Goal: Information Seeking & Learning: Learn about a topic

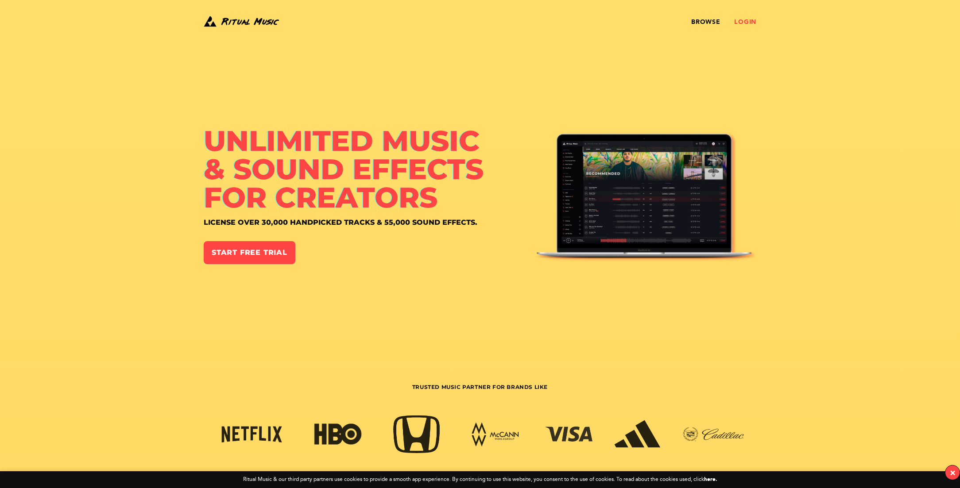
click at [745, 20] on link "Login" at bounding box center [745, 22] width 22 height 7
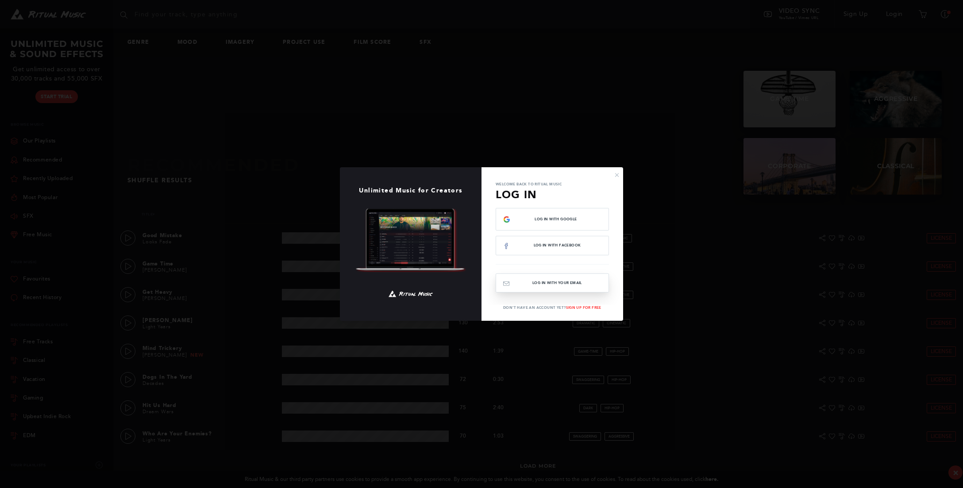
click at [562, 280] on button "Log In with your email" at bounding box center [552, 283] width 113 height 19
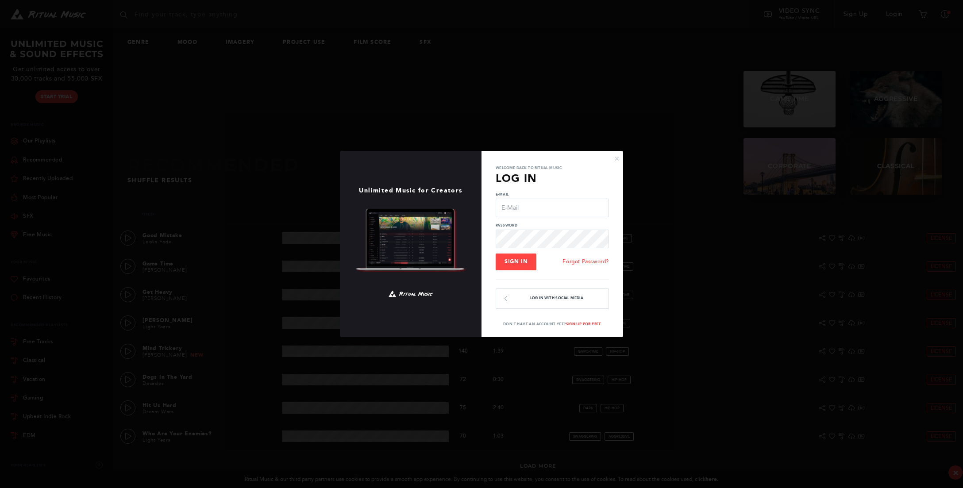
type input "[EMAIL_ADDRESS][DOMAIN_NAME]"
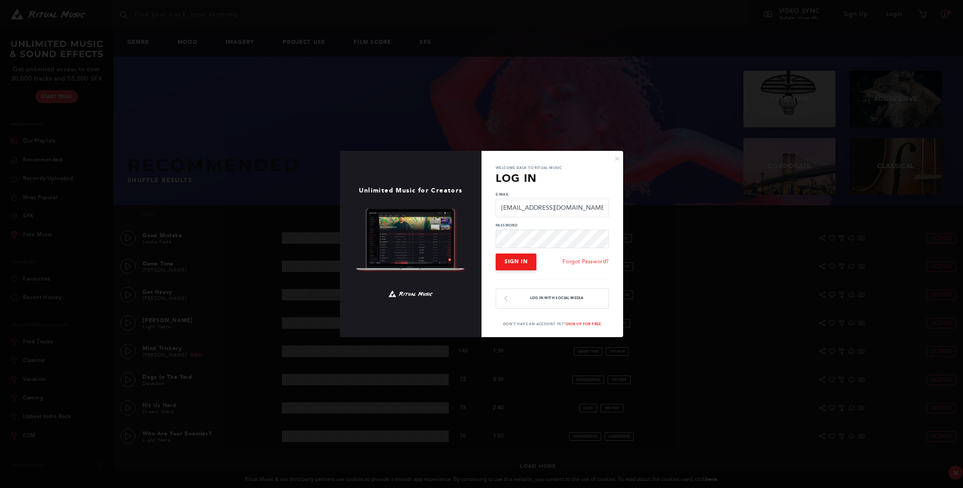
click at [518, 264] on span "Sign In" at bounding box center [516, 262] width 23 height 6
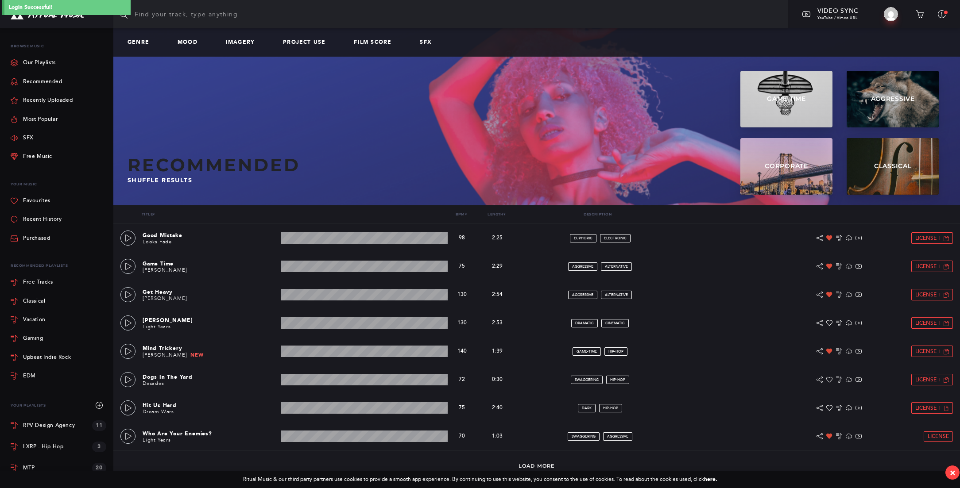
click at [184, 10] on input "text" at bounding box center [450, 14] width 675 height 28
type input "i like noise"
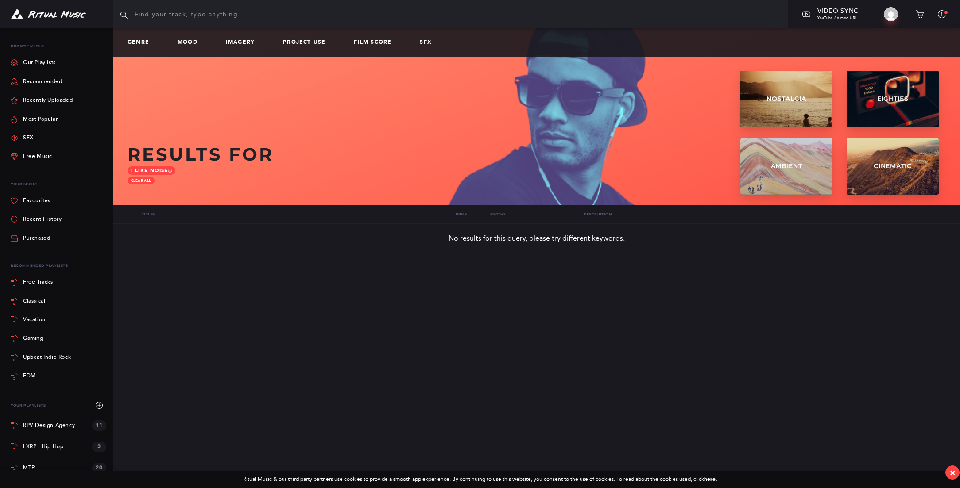
click at [228, 21] on input "text" at bounding box center [450, 14] width 675 height 28
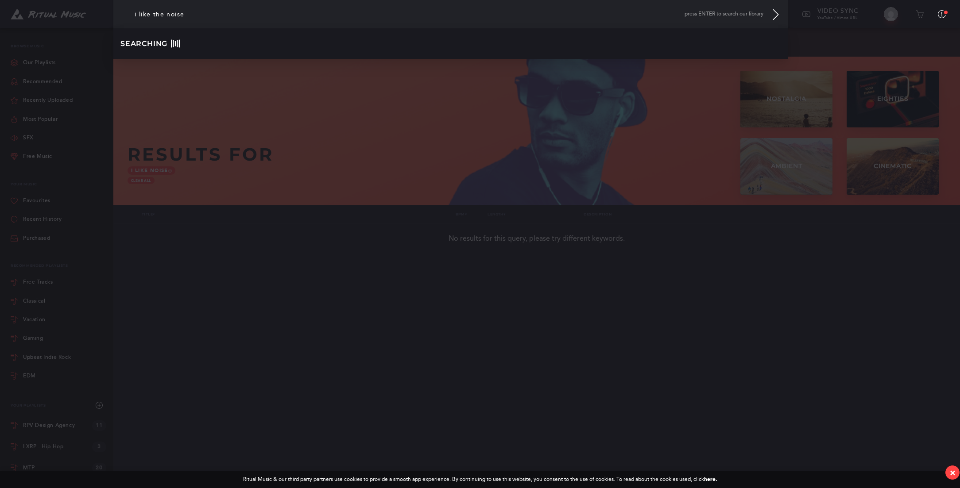
type input "i like the noise"
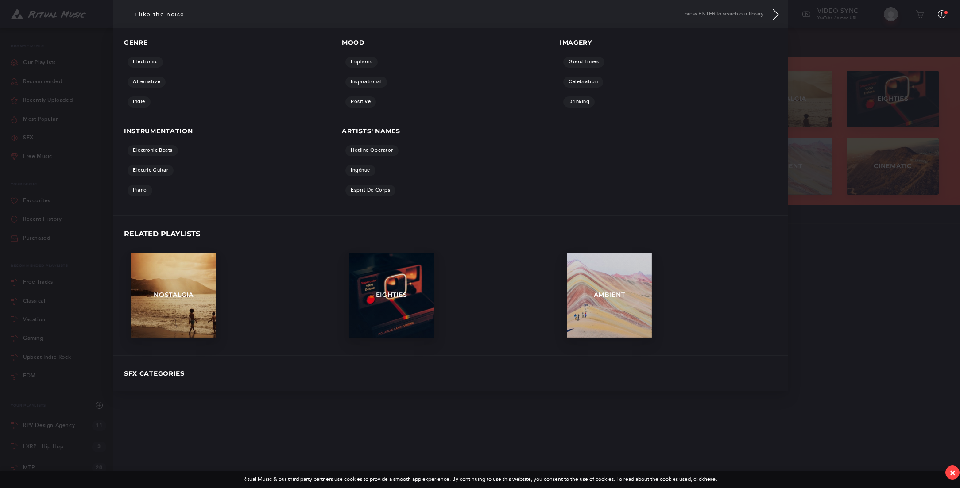
click at [721, 15] on span "press ENTER to search our library" at bounding box center [723, 14] width 79 height 6
